Goal: Information Seeking & Learning: Compare options

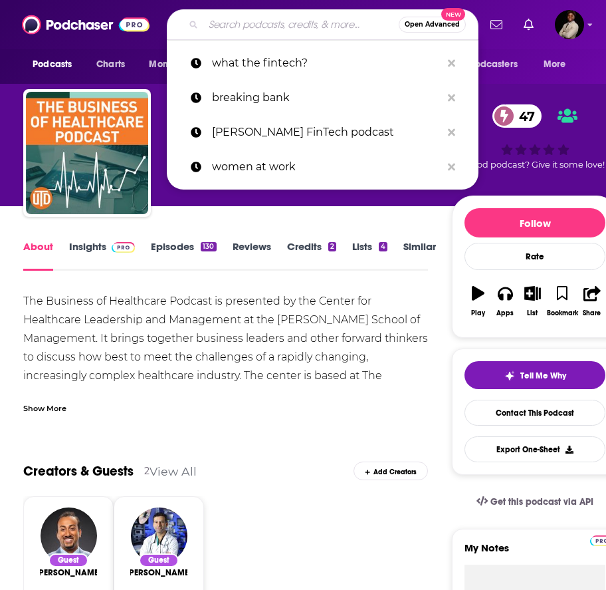
click at [255, 22] on input "Search podcasts, credits, & more..." at bounding box center [300, 24] width 195 height 21
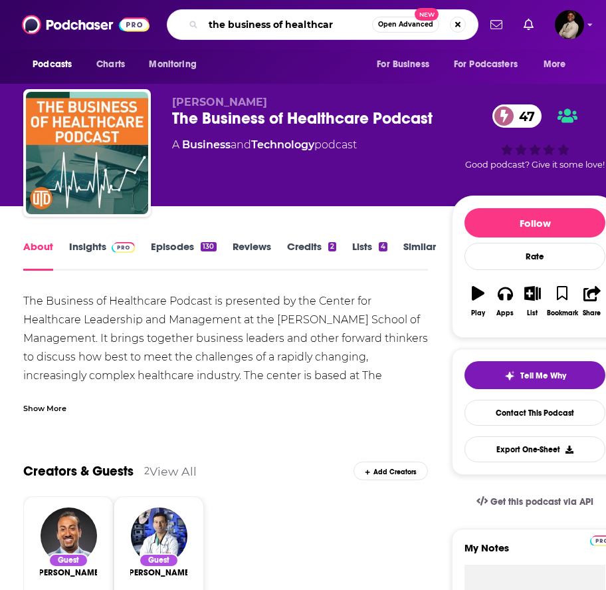
type input "the business of healthcare"
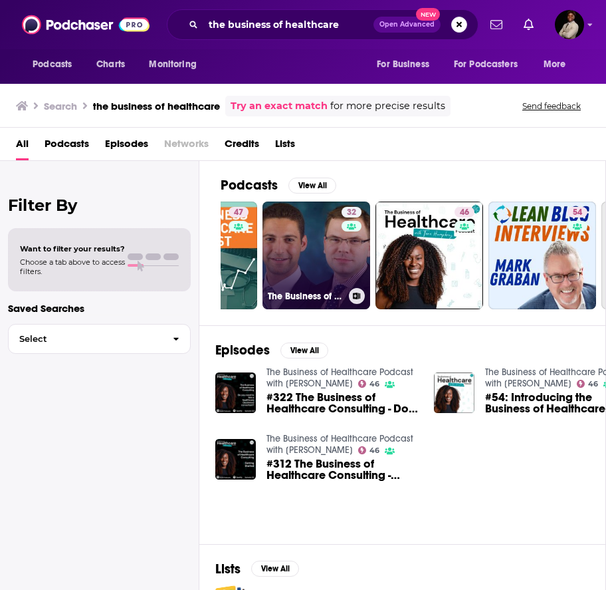
scroll to position [0, 106]
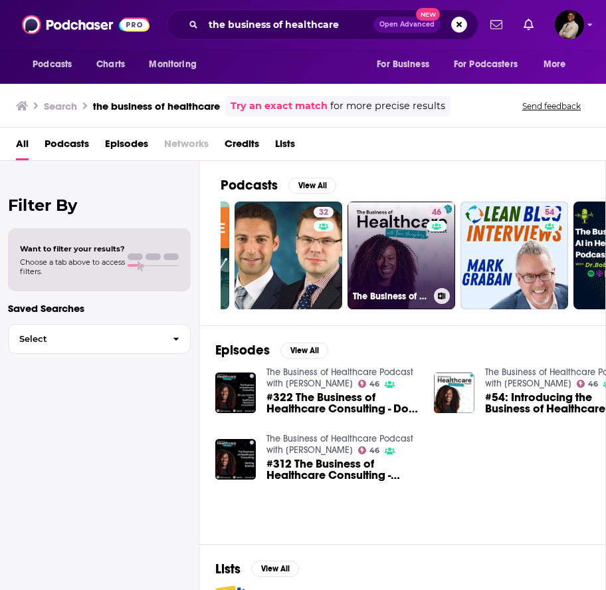
click at [411, 258] on link "46 The Business of Healthcare Podcast with [PERSON_NAME]" at bounding box center [402, 255] width 108 height 108
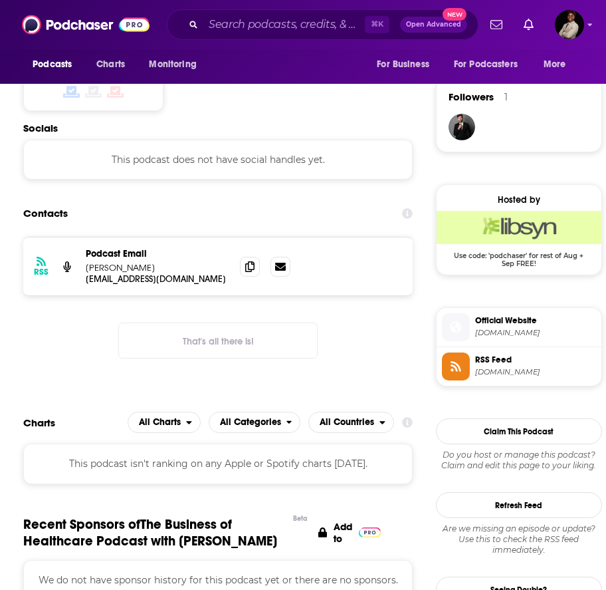
scroll to position [947, 0]
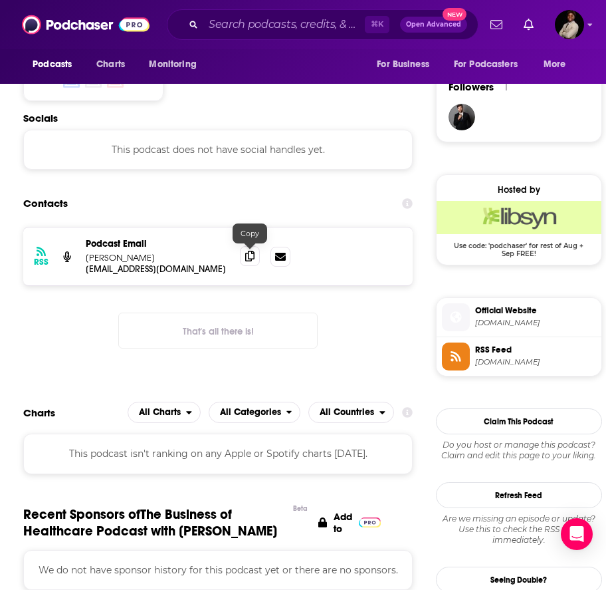
click at [253, 256] on icon at bounding box center [249, 256] width 9 height 11
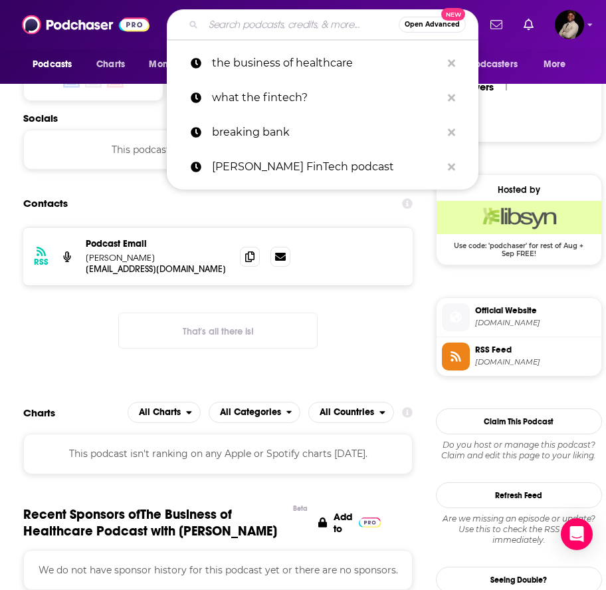
click at [265, 18] on input "Search podcasts, credits, & more..." at bounding box center [300, 24] width 195 height 21
paste input "The Healthcare Policy Podcast"
type input "The Healthcare Policy Podcast"
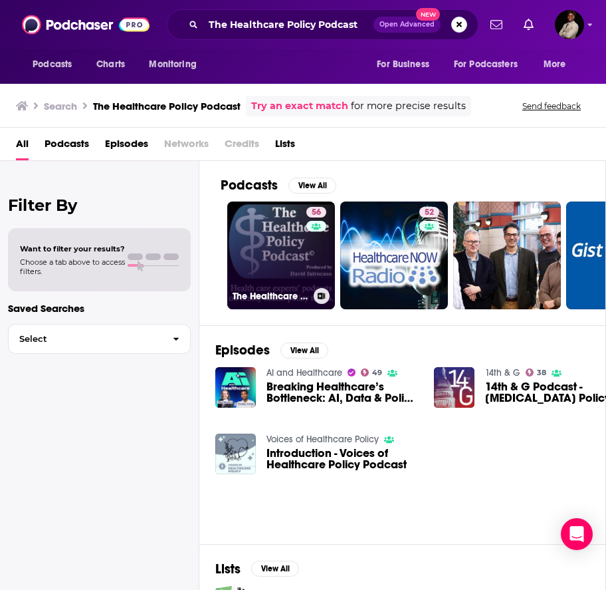
click at [276, 254] on link "56 The Healthcare Policy Podcast ® Produced by [PERSON_NAME]" at bounding box center [281, 255] width 108 height 108
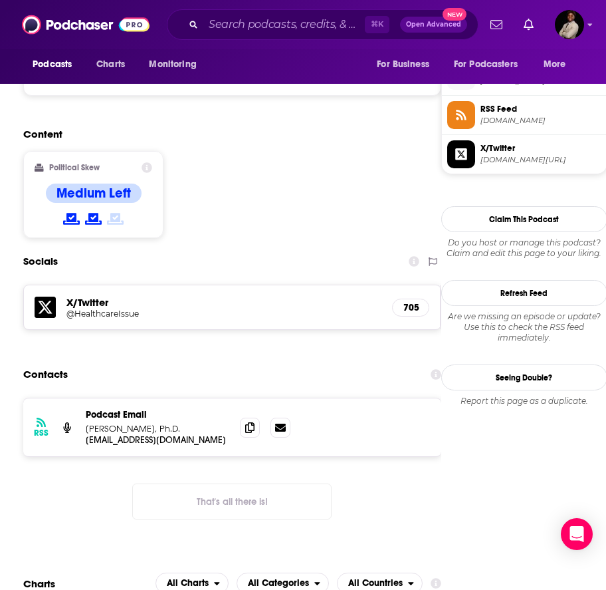
scroll to position [1061, 0]
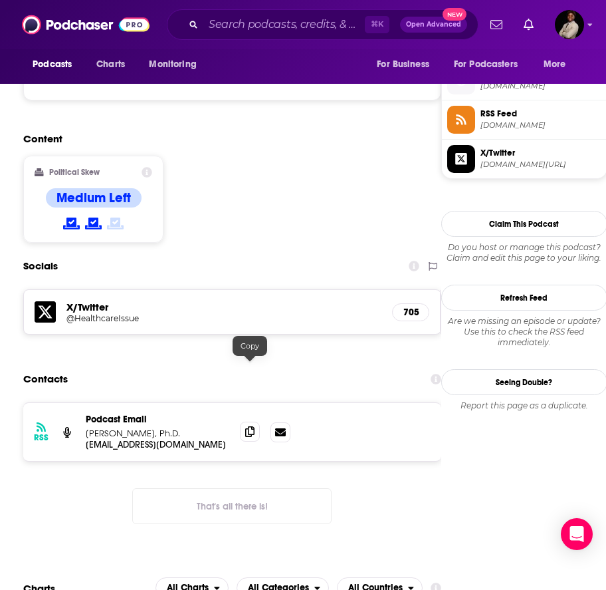
click at [249, 426] on icon at bounding box center [249, 431] width 9 height 11
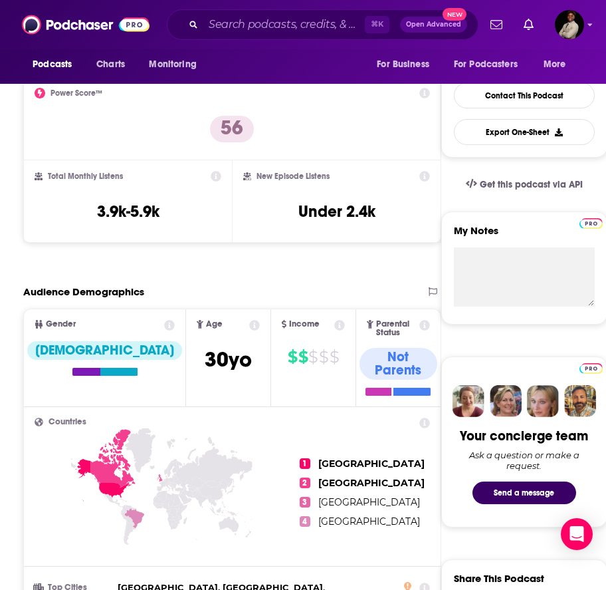
scroll to position [0, 0]
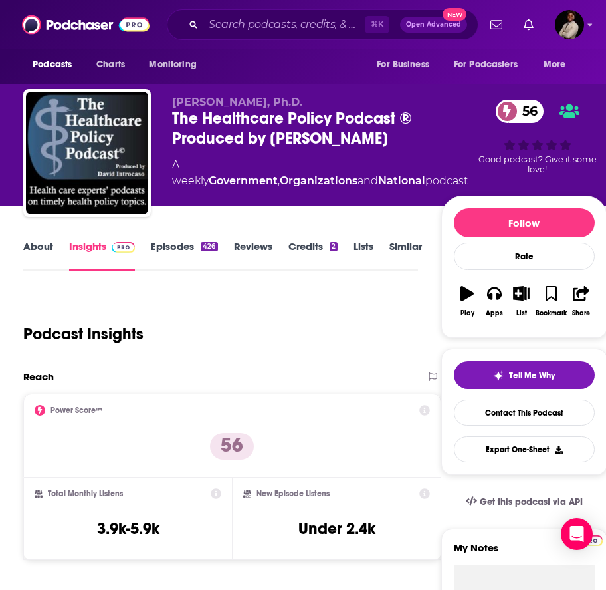
click at [185, 254] on link "Episodes 426" at bounding box center [184, 255] width 66 height 31
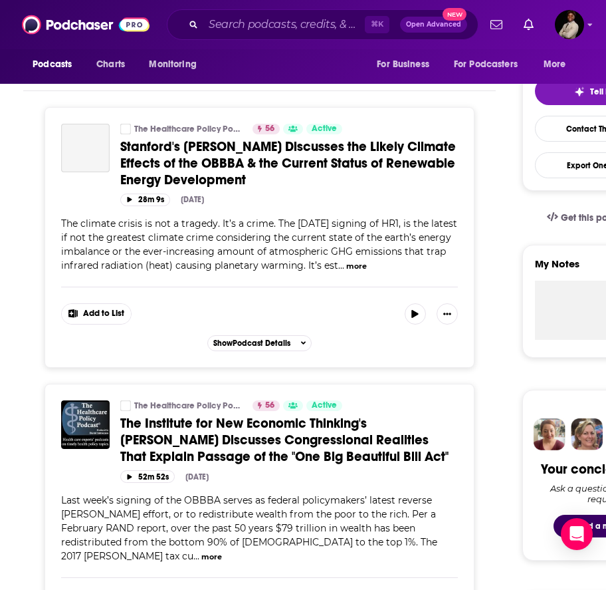
scroll to position [282, 0]
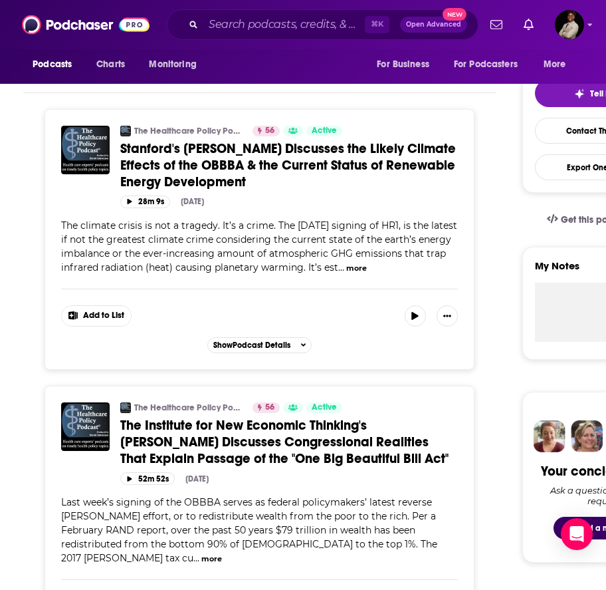
click at [226, 326] on div "Add to List" at bounding box center [259, 307] width 397 height 38
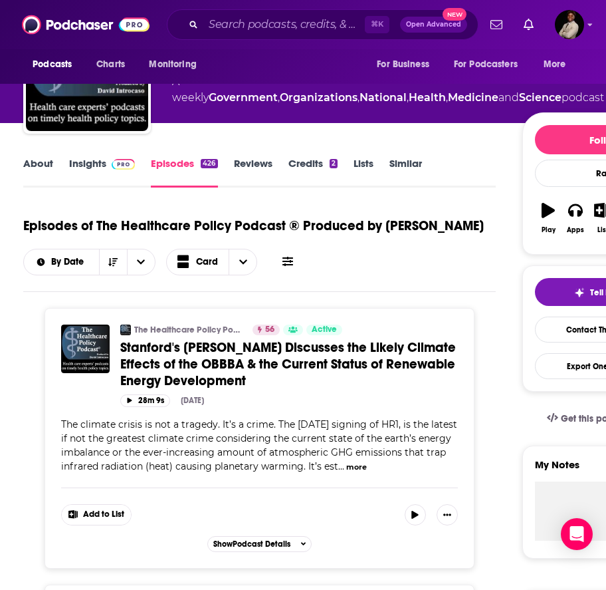
scroll to position [0, 0]
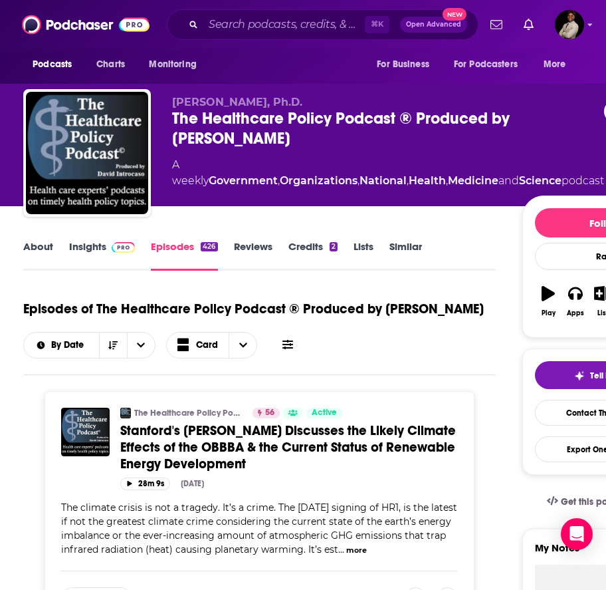
click at [102, 244] on link "Insights" at bounding box center [102, 255] width 66 height 31
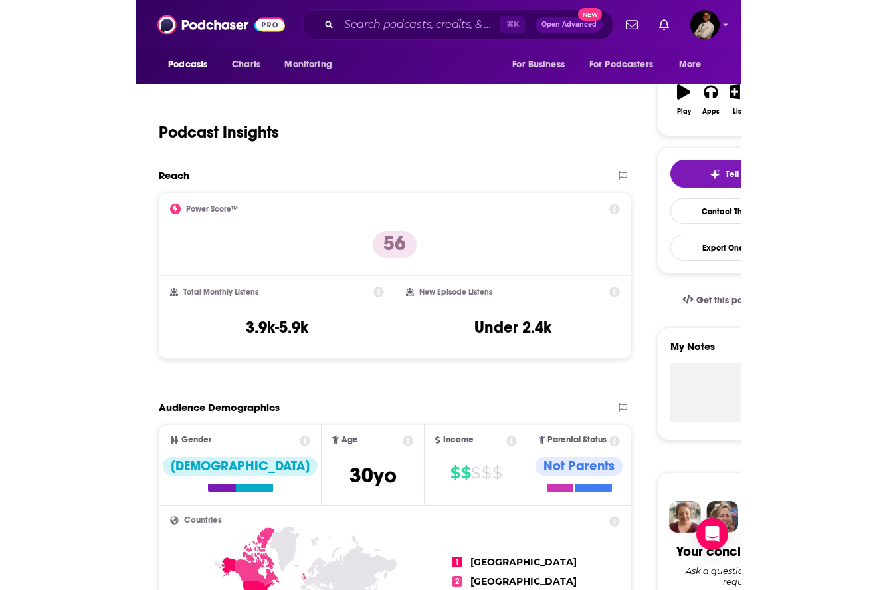
scroll to position [201, 0]
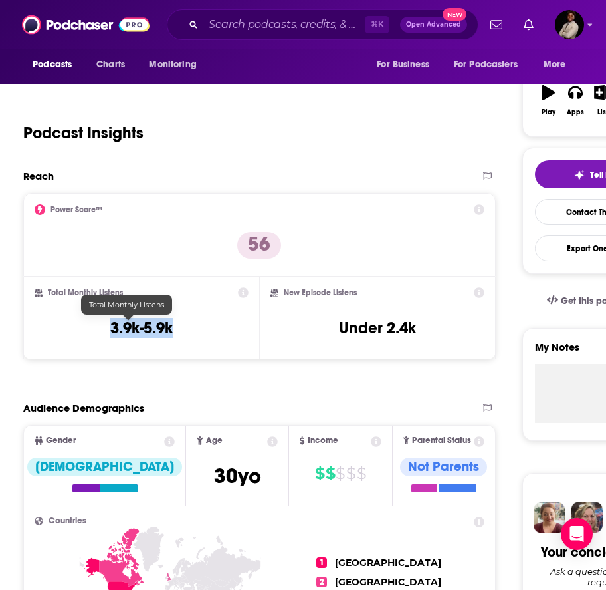
drag, startPoint x: 84, startPoint y: 334, endPoint x: 168, endPoint y: 332, distance: 84.4
click at [168, 332] on div "Total Monthly Listens 3.9k-5.9k" at bounding box center [142, 317] width 214 height 61
copy h3 "3.9k-5.9k"
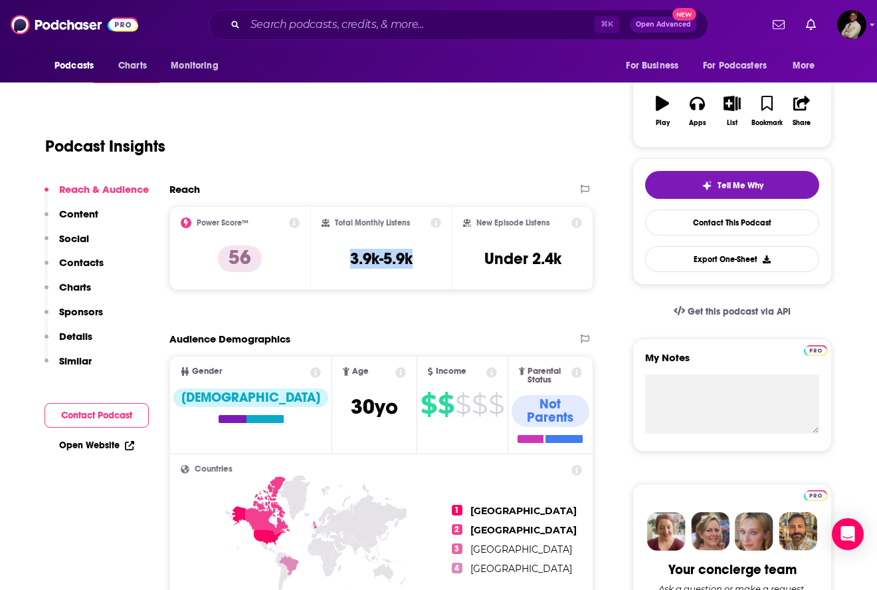
scroll to position [0, 0]
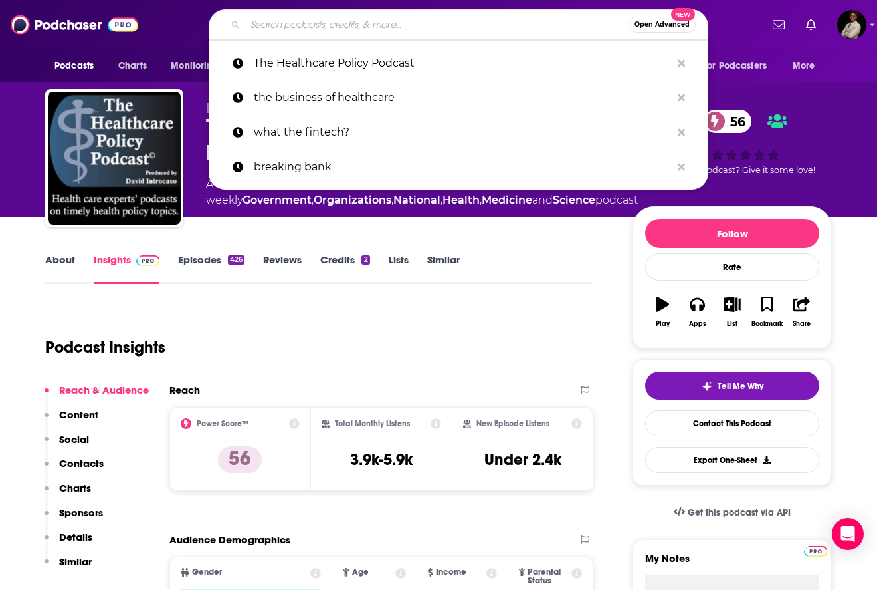
click at [433, 19] on input "Search podcasts, credits, & more..." at bounding box center [437, 24] width 384 height 21
paste input "Business of Healthcare Podcast"
type input "Business of Healthcare Podcast"
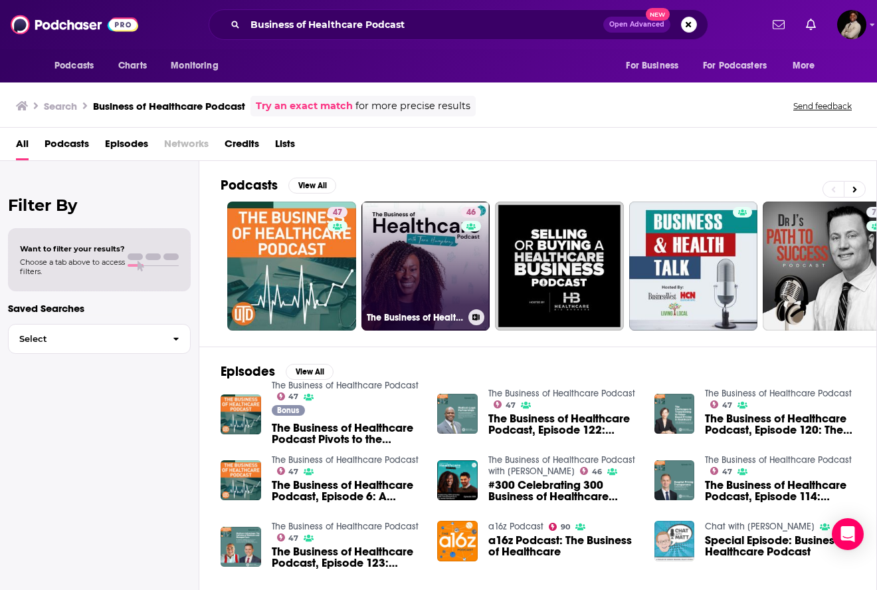
click at [443, 265] on link "46 The Business of Healthcare Podcast with [PERSON_NAME]" at bounding box center [426, 265] width 129 height 129
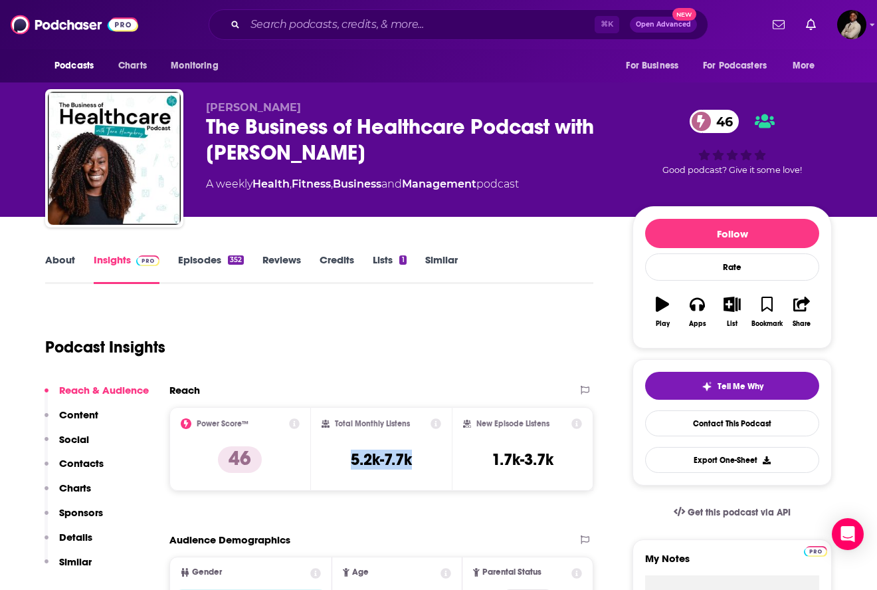
drag, startPoint x: 342, startPoint y: 459, endPoint x: 436, endPoint y: 459, distance: 93.7
click at [436, 459] on div "Total Monthly Listens 5.2k-7.7k" at bounding box center [382, 448] width 120 height 61
copy h3 "5.2k-7.7k"
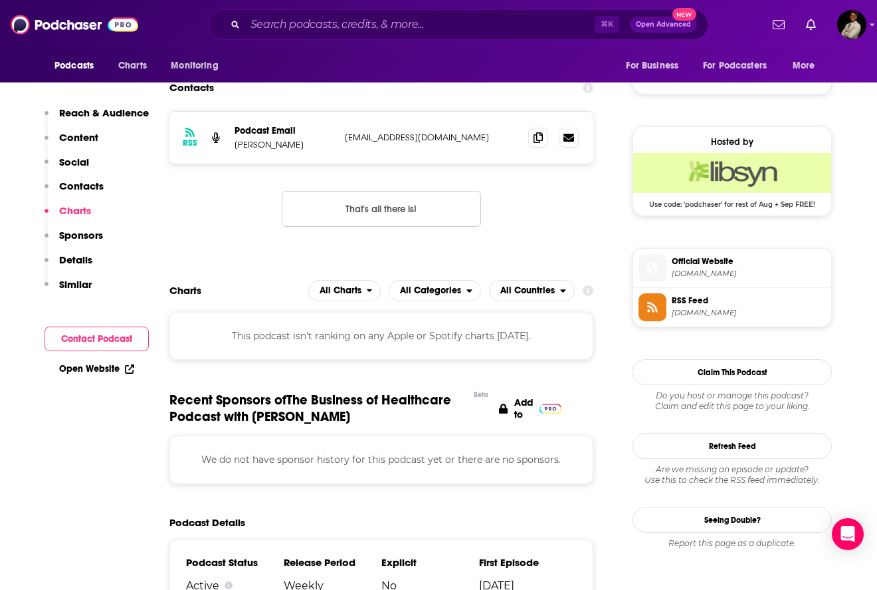
scroll to position [1070, 0]
